Goal: Task Accomplishment & Management: Manage account settings

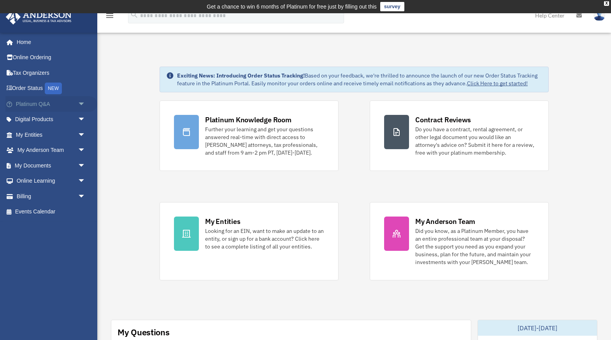
click at [82, 103] on span "arrow_drop_down" at bounding box center [86, 104] width 16 height 16
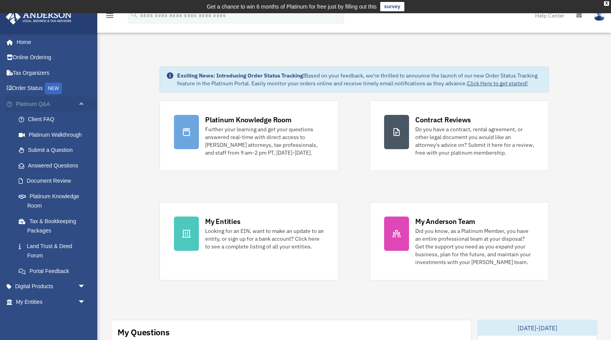
click at [82, 103] on span "arrow_drop_up" at bounding box center [86, 104] width 16 height 16
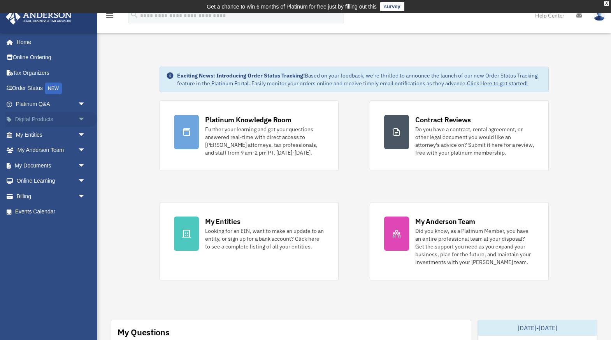
click at [82, 121] on span "arrow_drop_down" at bounding box center [86, 120] width 16 height 16
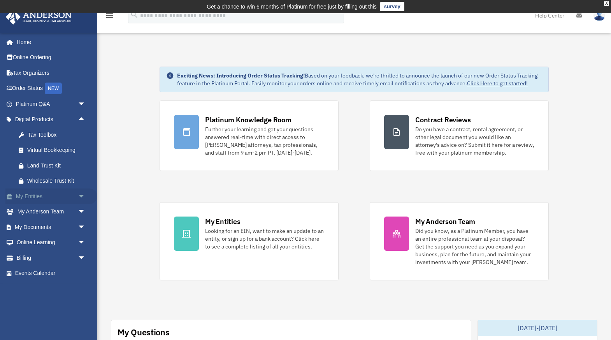
click at [81, 196] on span "arrow_drop_down" at bounding box center [86, 196] width 16 height 16
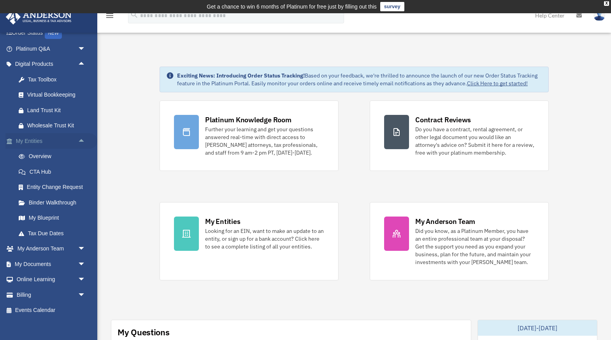
scroll to position [61, 0]
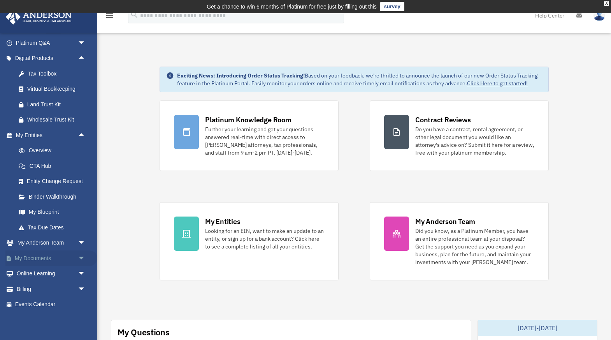
click at [83, 258] on span "arrow_drop_down" at bounding box center [86, 258] width 16 height 16
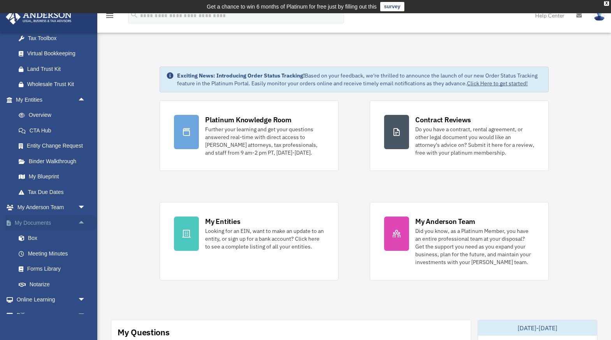
scroll to position [118, 0]
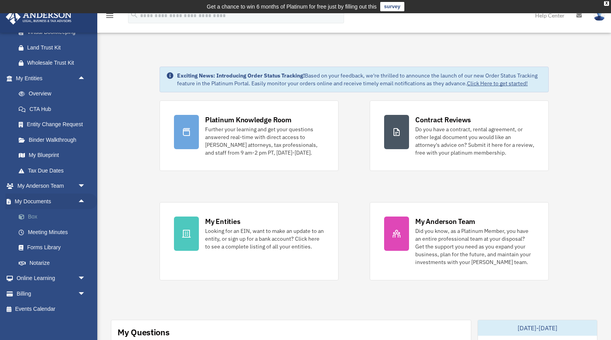
click at [33, 217] on link "Box" at bounding box center [54, 217] width 86 height 16
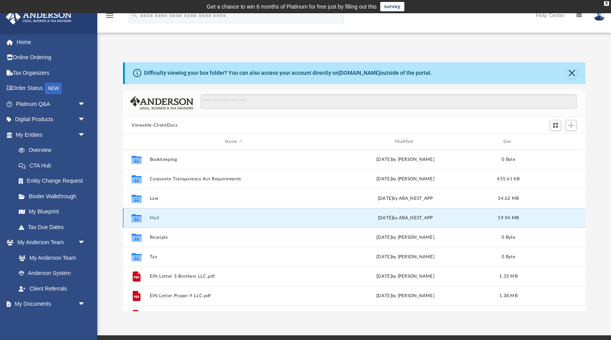
click at [152, 217] on button "Mail" at bounding box center [234, 217] width 168 height 5
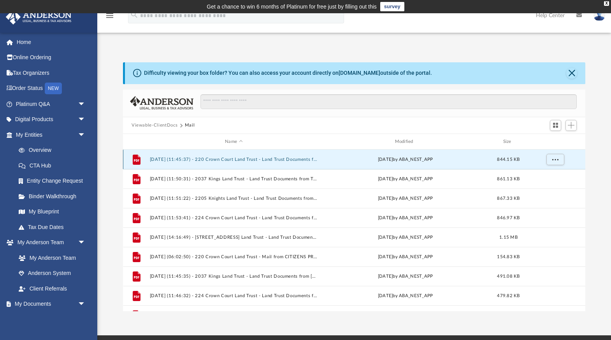
click at [225, 161] on button "2024.08.23 (11:45:37) - 220 Crown Court Land Trust - Land Trust Documents from …" at bounding box center [234, 159] width 168 height 5
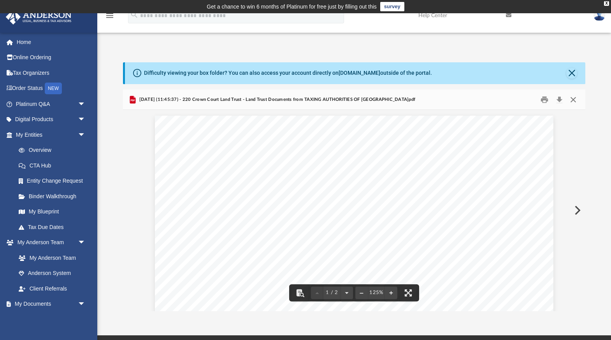
click at [574, 98] on button "Close" at bounding box center [573, 99] width 14 height 12
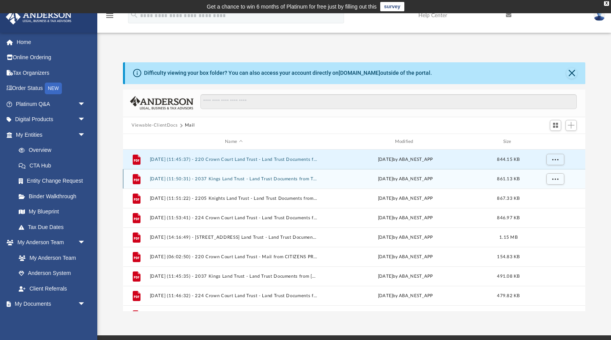
click at [296, 181] on div "File 2024.08.23 (11:50:31) - 2037 Kings Land Trust - Land Trust Documents from …" at bounding box center [354, 178] width 462 height 19
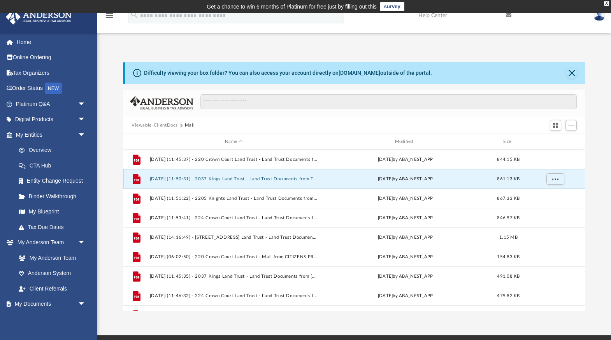
click at [296, 181] on div "File 2024.08.23 (11:50:31) - 2037 Kings Land Trust - Land Trust Documents from …" at bounding box center [354, 178] width 462 height 19
click at [270, 179] on button "2024.08.23 (11:50:31) - 2037 Kings Land Trust - Land Trust Documents from TAXIN…" at bounding box center [234, 178] width 168 height 5
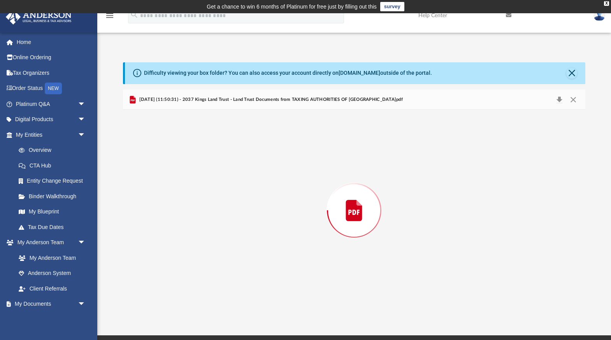
click at [270, 179] on div "Preview" at bounding box center [354, 210] width 462 height 201
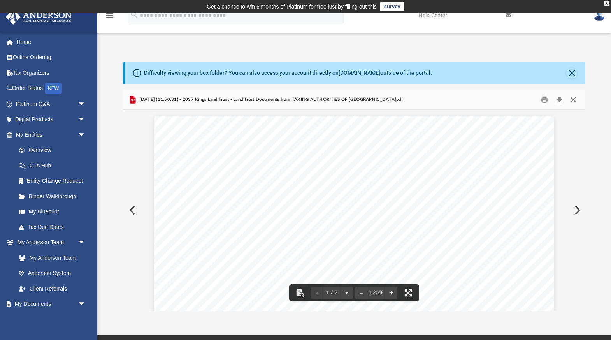
click at [573, 100] on button "Close" at bounding box center [573, 99] width 14 height 12
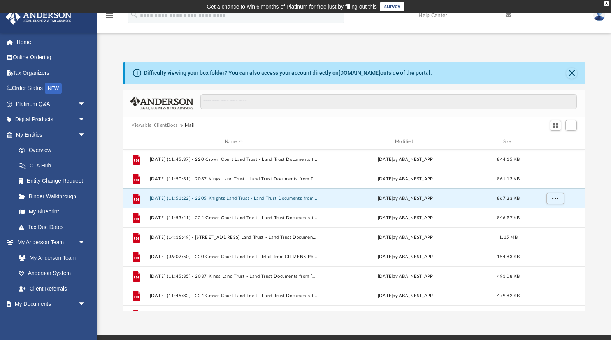
click at [222, 200] on button "2024.08.23 (11:51:22) - 2205 Knights Land Trust - Land Trust Documents from TAX…" at bounding box center [234, 198] width 168 height 5
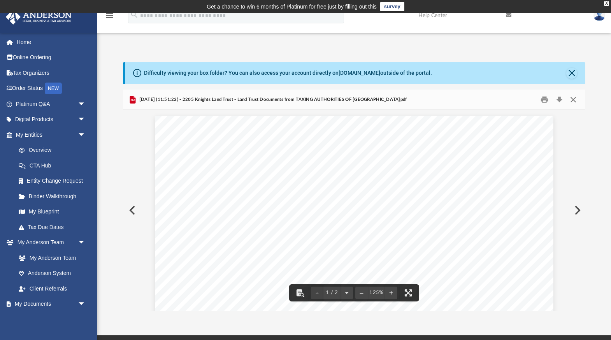
click at [572, 100] on button "Close" at bounding box center [573, 99] width 14 height 12
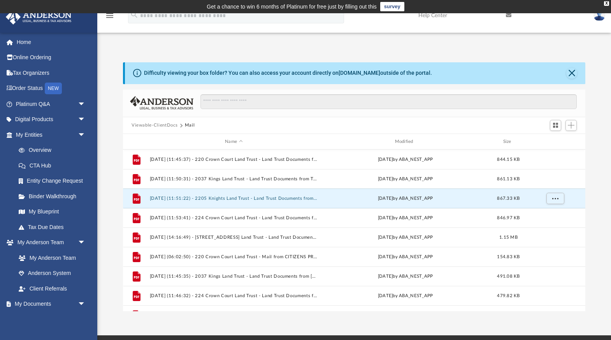
click at [190, 124] on button "Mail" at bounding box center [190, 125] width 10 height 7
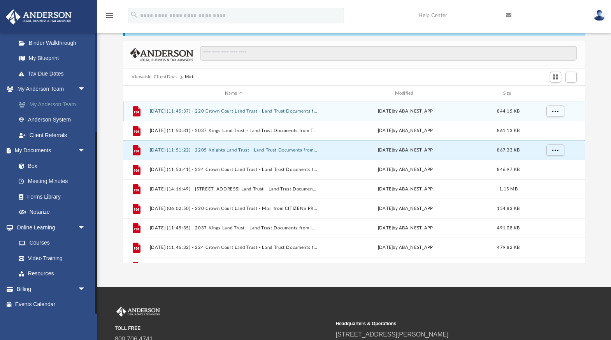
scroll to position [49, 0]
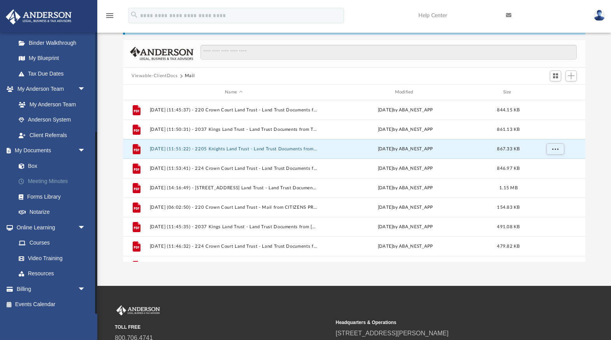
click at [52, 179] on link "Meeting Minutes" at bounding box center [54, 181] width 86 height 16
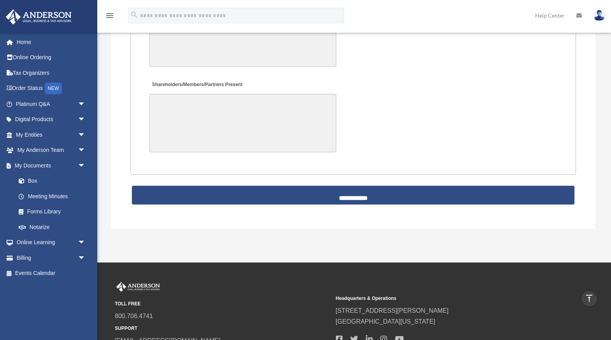
scroll to position [1741, 0]
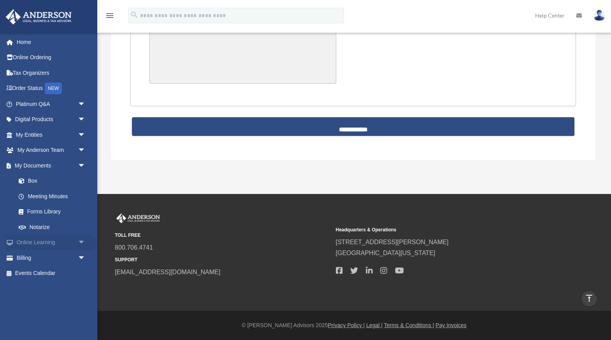
click at [84, 241] on span "arrow_drop_down" at bounding box center [86, 243] width 16 height 16
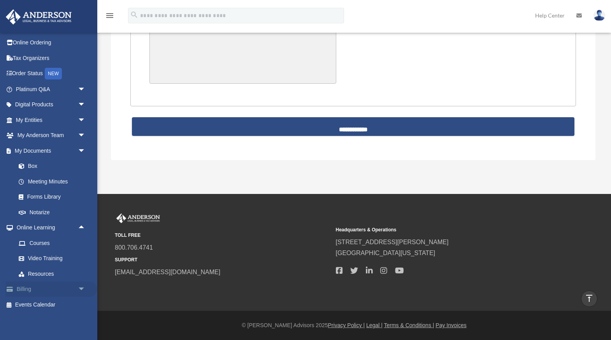
click at [81, 290] on span "arrow_drop_down" at bounding box center [86, 289] width 16 height 16
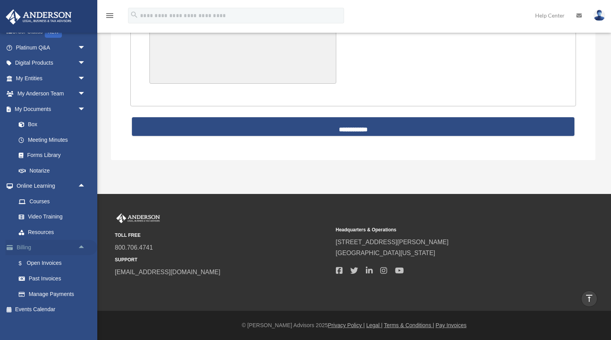
scroll to position [61, 0]
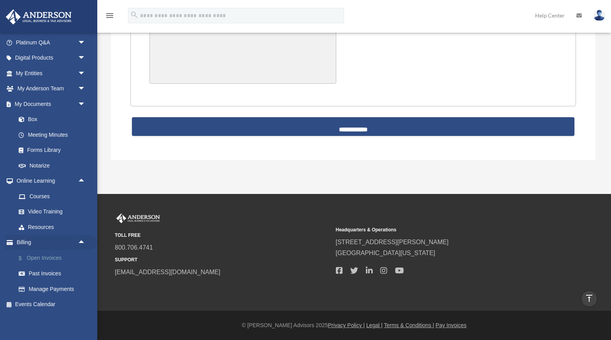
click at [47, 257] on link "$ Open Invoices" at bounding box center [54, 258] width 86 height 16
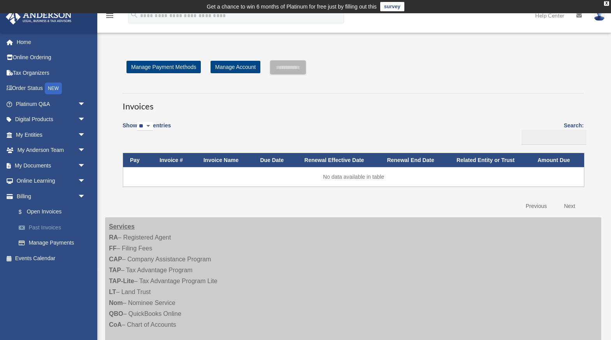
click at [49, 226] on link "Past Invoices" at bounding box center [54, 227] width 86 height 16
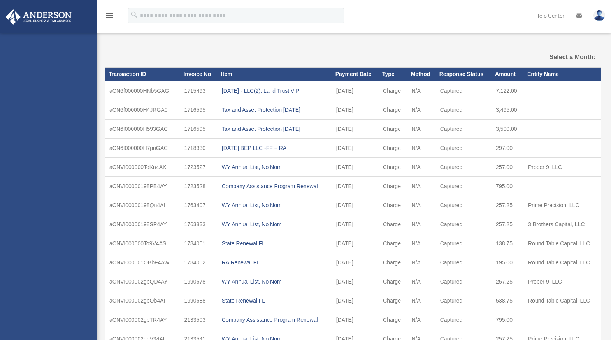
select select
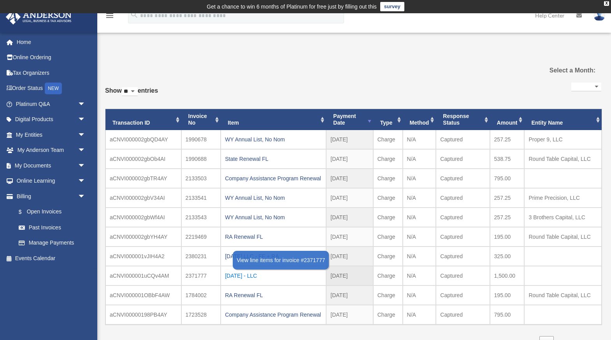
click at [254, 276] on div "2025.01.29 - LLC" at bounding box center [273, 275] width 97 height 11
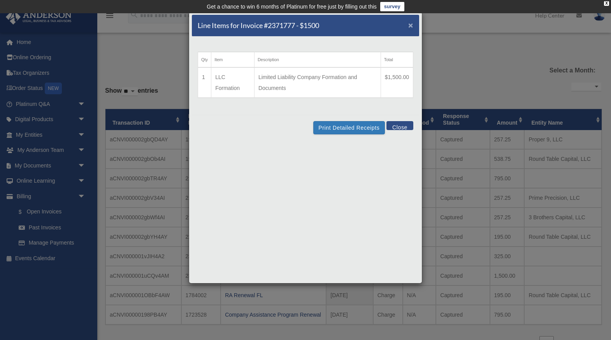
click at [413, 27] on span "×" at bounding box center [410, 25] width 5 height 9
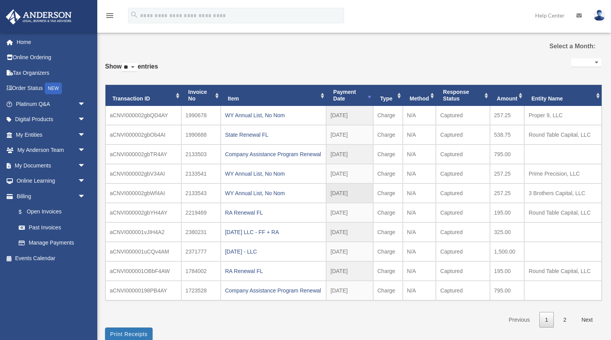
scroll to position [24, 0]
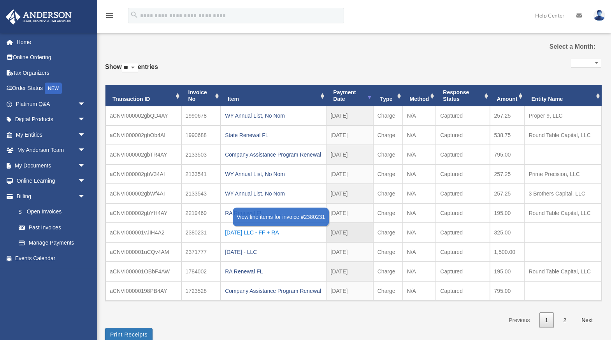
click at [256, 234] on div "2025.02.04 LLC - FF + RA" at bounding box center [273, 232] width 97 height 11
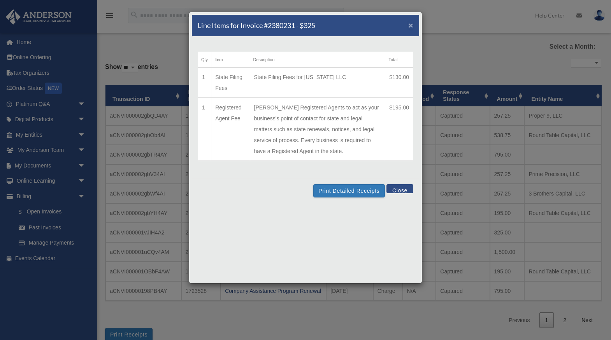
click at [412, 27] on span "×" at bounding box center [410, 25] width 5 height 9
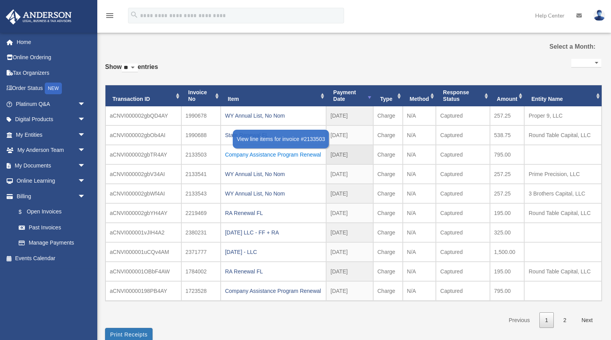
click at [275, 153] on div "Company Assistance Program Renewal" at bounding box center [273, 154] width 97 height 11
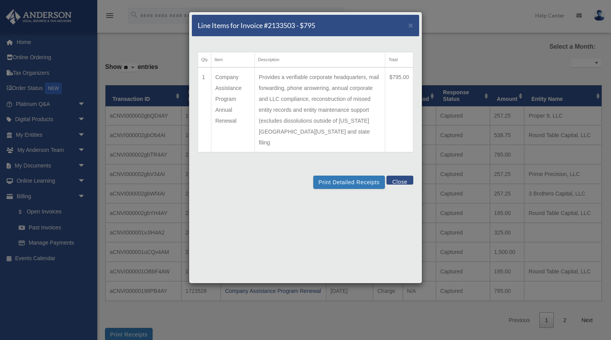
click at [398, 175] on button "Close" at bounding box center [399, 179] width 27 height 9
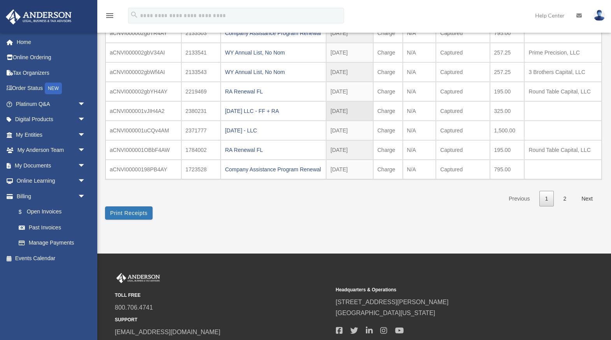
scroll to position [145, 0]
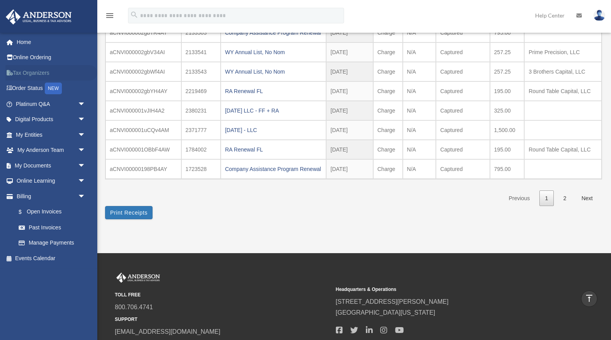
click at [41, 74] on link "Tax Organizers" at bounding box center [51, 73] width 92 height 16
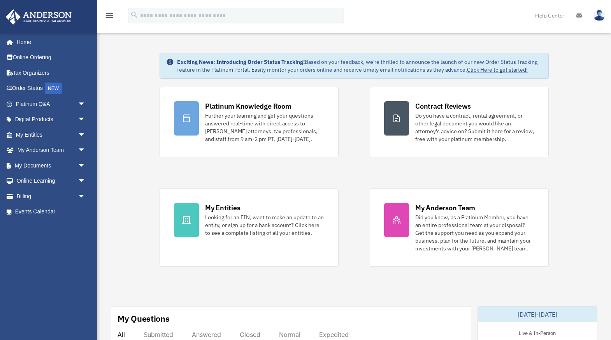
scroll to position [11, 0]
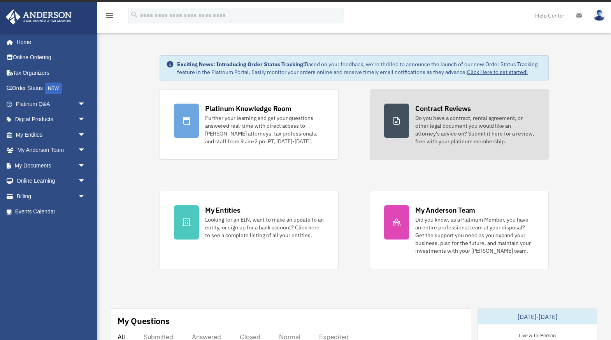
click at [447, 107] on div "Contract Reviews" at bounding box center [443, 108] width 56 height 10
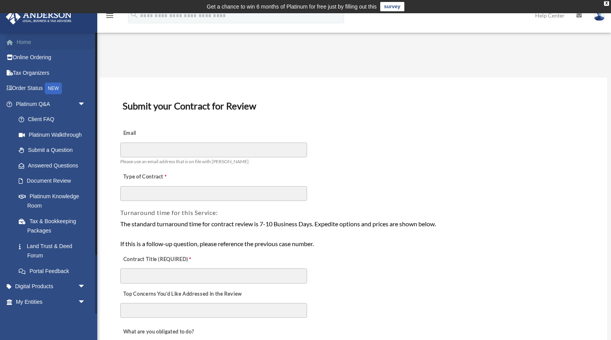
click at [39, 42] on link "Home" at bounding box center [51, 42] width 92 height 16
click at [32, 90] on link "Order Status NEW" at bounding box center [51, 89] width 92 height 16
